Goal: Communication & Community: Answer question/provide support

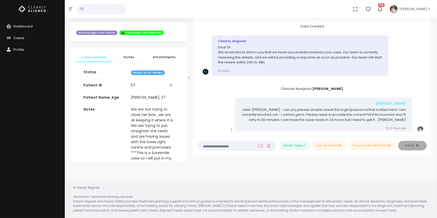
scroll to position [155, 0]
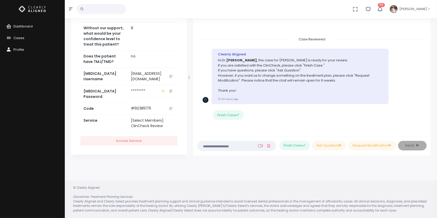
click at [262, 145] on link at bounding box center [260, 146] width 7 height 4
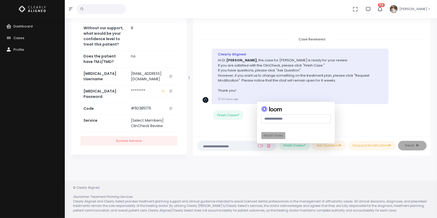
click at [271, 117] on input "text" at bounding box center [297, 119] width 70 height 10
paste input "**********"
type input "**********"
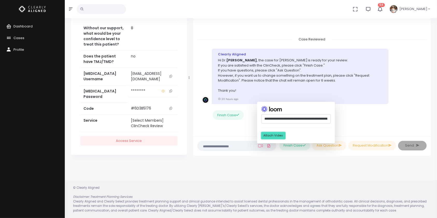
click at [278, 138] on button "Attach Video" at bounding box center [274, 136] width 24 height 7
click at [234, 146] on textarea at bounding box center [227, 146] width 52 height 6
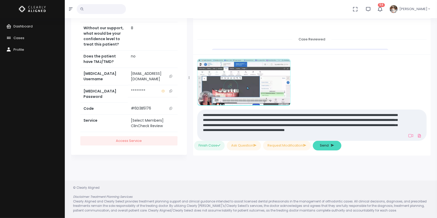
type textarea "**********"
click at [327, 145] on span "Send" at bounding box center [324, 145] width 9 height 5
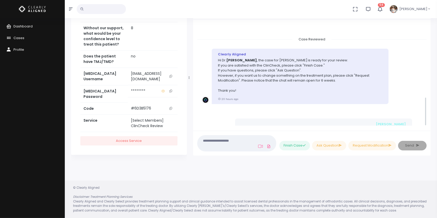
scroll to position [259, 0]
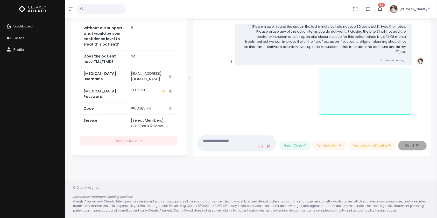
click at [232, 61] on icon "scrollable content" at bounding box center [232, 61] width 5 height 5
click at [244, 70] on link "Mark as Video Review" at bounding box center [256, 72] width 54 height 8
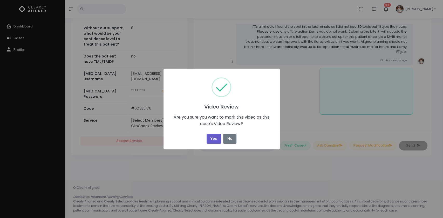
click at [211, 141] on button "Yes" at bounding box center [214, 139] width 15 height 10
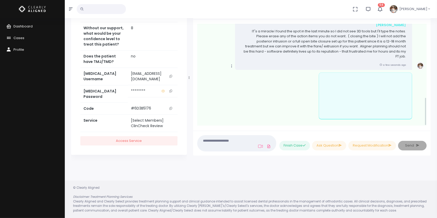
scroll to position [264, 0]
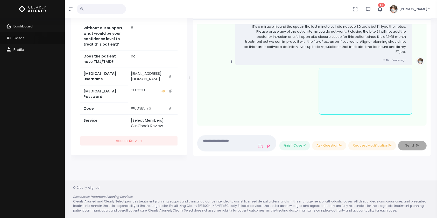
click at [21, 38] on span "Cases" at bounding box center [18, 38] width 11 height 5
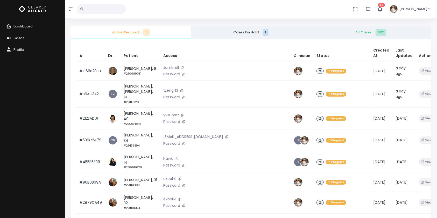
click at [367, 32] on span "All Cases 609" at bounding box center [371, 32] width 112 height 5
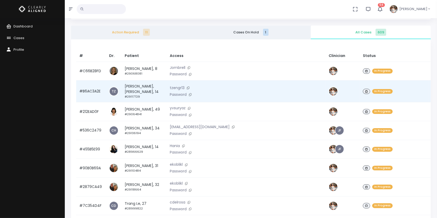
scroll to position [230, 0]
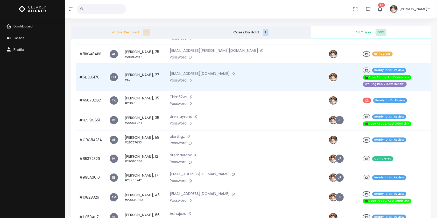
click at [93, 91] on td "#6D3B5176" at bounding box center [91, 78] width 30 height 28
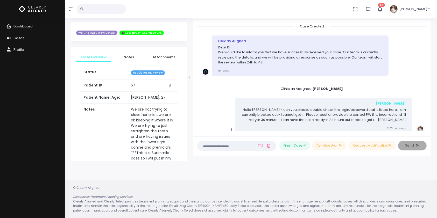
scroll to position [259, 0]
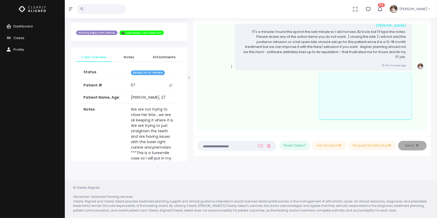
click at [229, 148] on textarea at bounding box center [227, 146] width 52 height 6
click at [231, 146] on textarea at bounding box center [227, 146] width 52 height 6
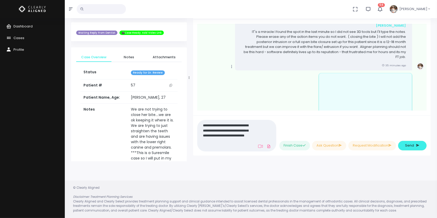
scroll to position [0, 0]
paste textarea "**********"
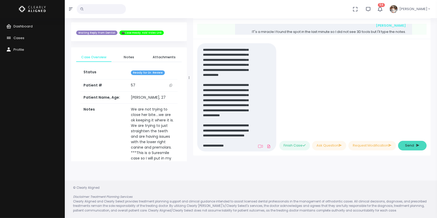
type textarea "**********"
click at [409, 143] on span "Send" at bounding box center [410, 145] width 9 height 5
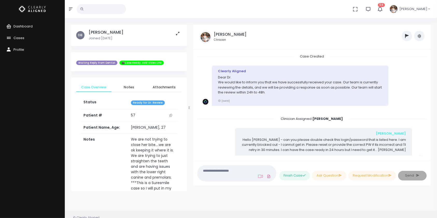
scroll to position [0, 0]
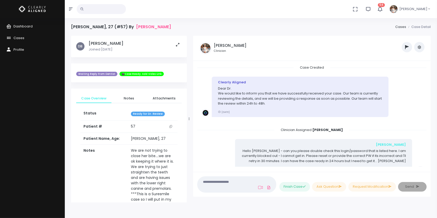
click at [407, 50] on button "button" at bounding box center [407, 47] width 10 height 10
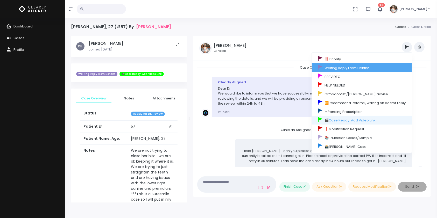
click at [334, 67] on link "Waiting Reply From Dentist" at bounding box center [362, 67] width 100 height 9
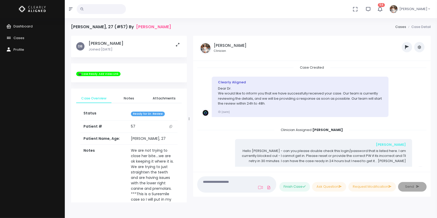
click at [410, 49] on button "button" at bounding box center [407, 47] width 10 height 10
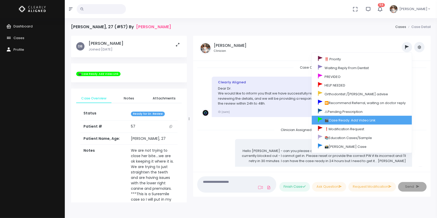
click at [344, 123] on link "🎬Case Ready. Add Video Link" at bounding box center [362, 120] width 100 height 9
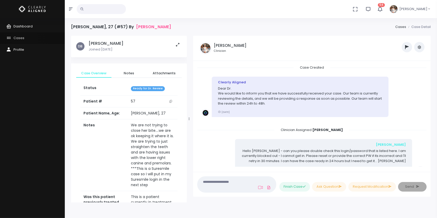
click at [25, 38] on link "Cases" at bounding box center [32, 38] width 65 height 12
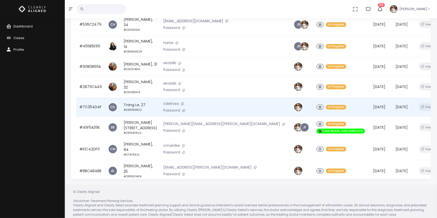
scroll to position [124, 0]
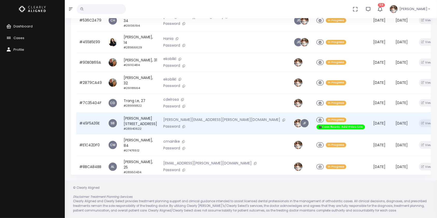
click at [93, 113] on td "#45F5A39E" at bounding box center [90, 124] width 29 height 22
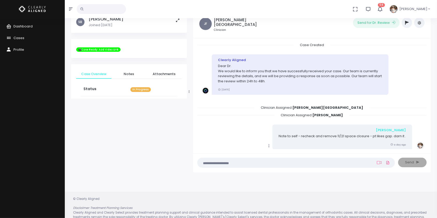
scroll to position [41, 0]
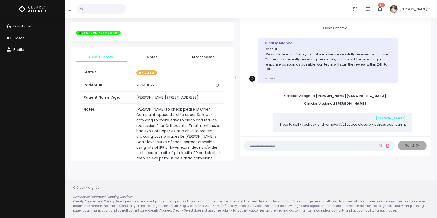
drag, startPoint x: 189, startPoint y: 76, endPoint x: 236, endPoint y: 77, distance: 47.5
click at [236, 77] on div at bounding box center [236, 78] width 3 height 164
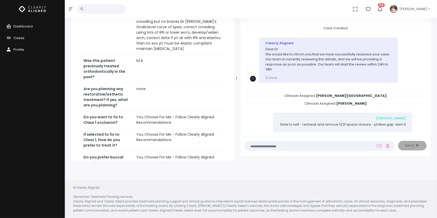
scroll to position [230, 0]
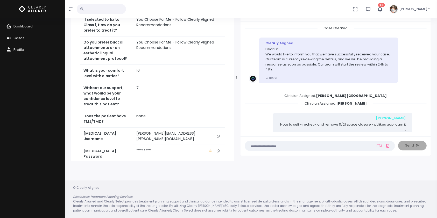
click at [217, 138] on icon "scrollable content" at bounding box center [218, 136] width 3 height 3
